Goal: Task Accomplishment & Management: Complete application form

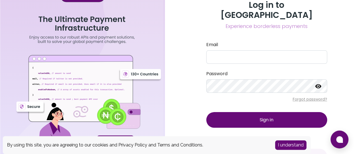
click at [323, 23] on div "Log in to Chimoney Experience borderless payments Email Password Forgot passwor…" at bounding box center [267, 88] width 134 height 177
click at [335, 8] on div "Log in to Chimoney Experience borderless payments Email Password Forgot passwor…" at bounding box center [266, 88] width 175 height 177
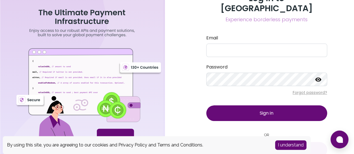
scroll to position [13, 0]
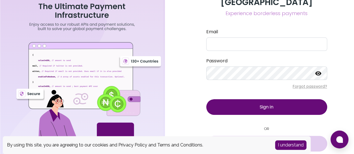
click at [267, 141] on span "Sign in with Google" at bounding box center [270, 144] width 39 height 7
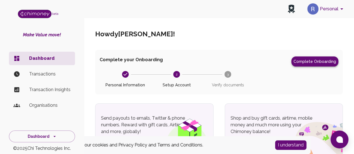
click at [299, 62] on button "Complete Onboarding" at bounding box center [314, 62] width 47 height 10
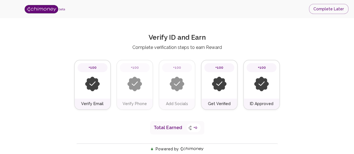
type input "[PERSON_NAME]"
type input "I'm an Individual"
type input "Hospitality (Accommodation and Food Services)"
type input "Facebook"
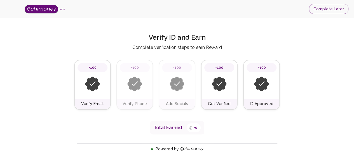
type input "[URL][DOMAIN_NAME][PERSON_NAME]"
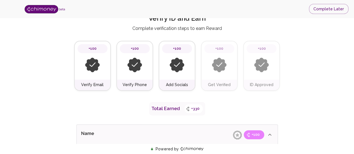
scroll to position [27, 0]
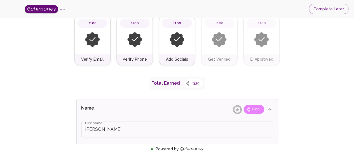
scroll to position [8, 0]
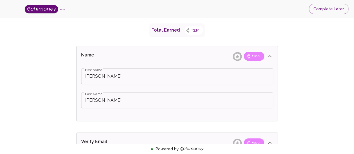
scroll to position [38, 0]
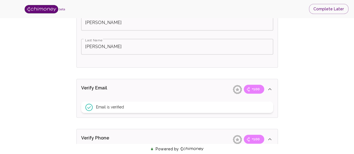
scroll to position [31, 0]
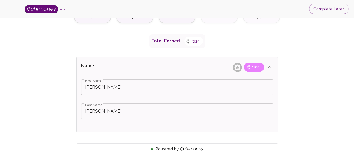
scroll to position [18, 0]
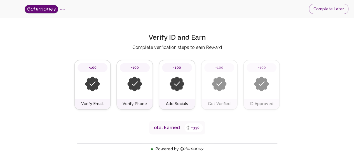
scroll to position [8, 0]
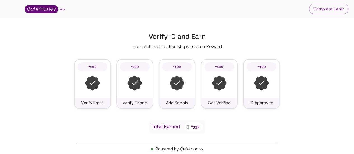
scroll to position [76, 0]
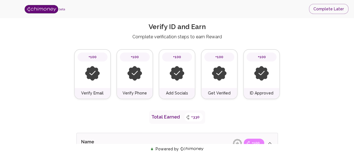
scroll to position [12, 0]
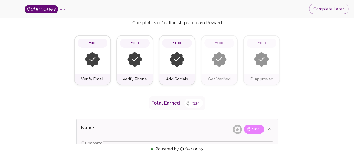
scroll to position [4, 0]
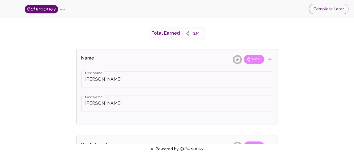
scroll to position [8, 0]
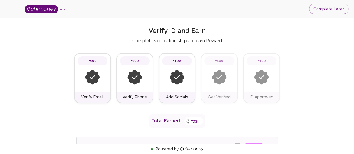
scroll to position [1, 0]
